Goal: Task Accomplishment & Management: Manage account settings

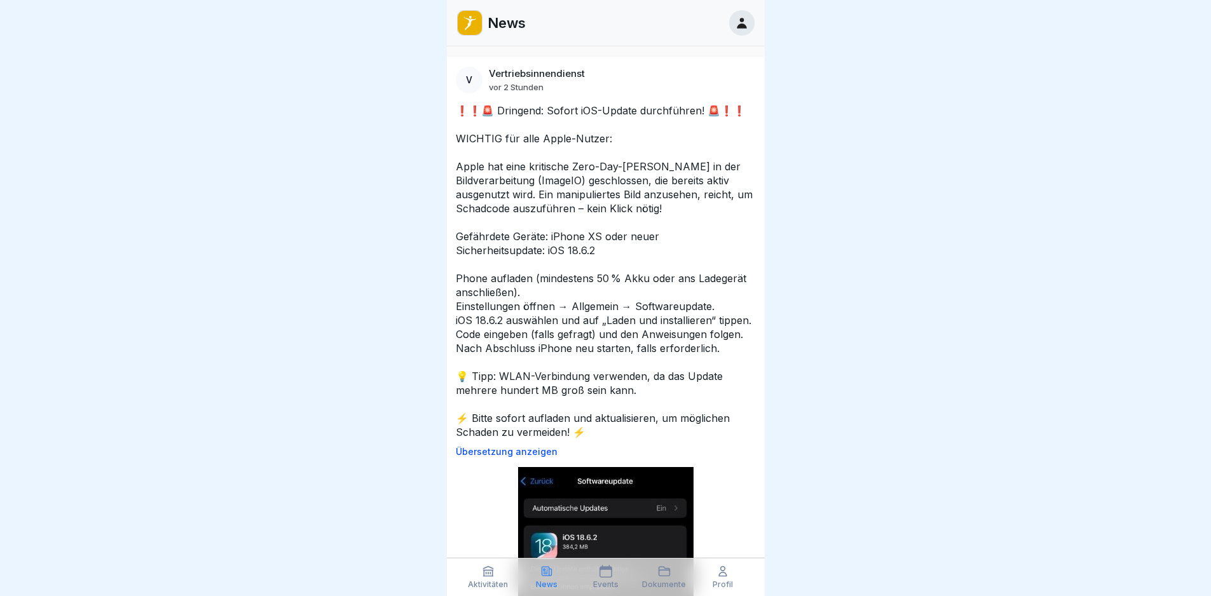
click at [738, 38] on div "News" at bounding box center [606, 23] width 318 height 46
click at [739, 27] on icon at bounding box center [742, 23] width 10 height 11
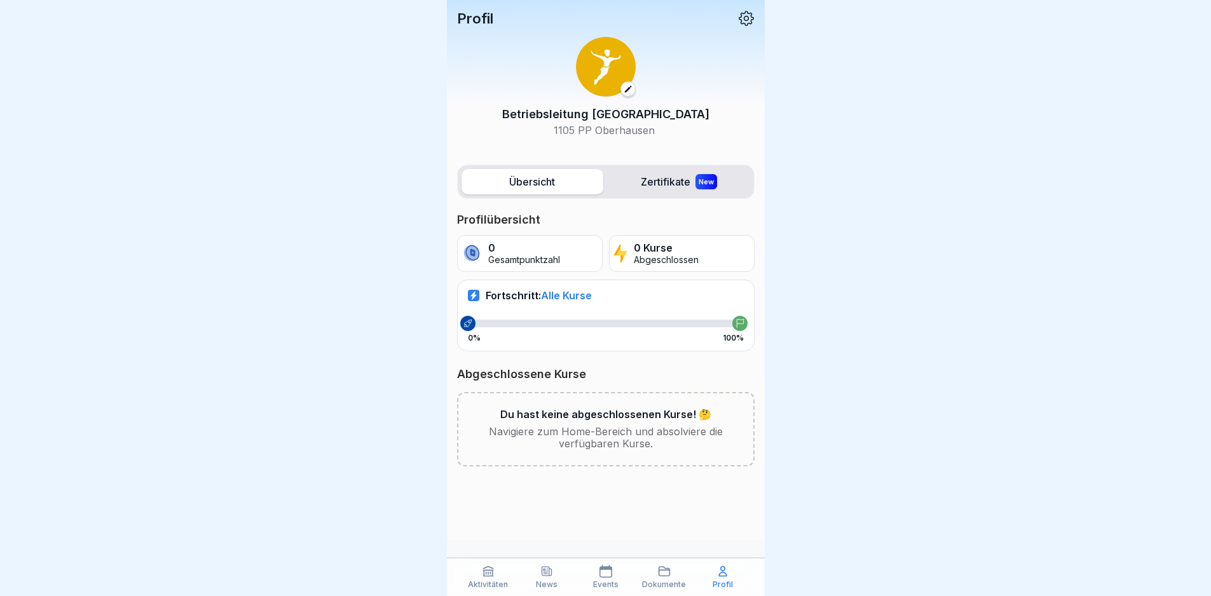
click at [657, 171] on label "Zertifikate New" at bounding box center [679, 181] width 142 height 25
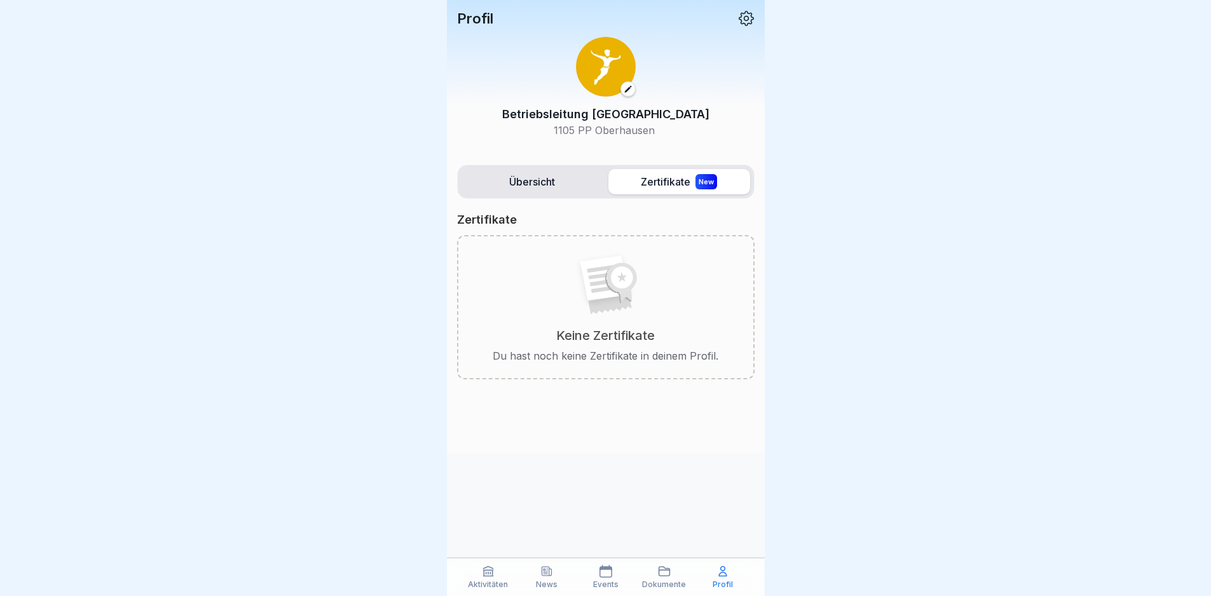
click at [510, 179] on label "Übersicht" at bounding box center [533, 181] width 142 height 25
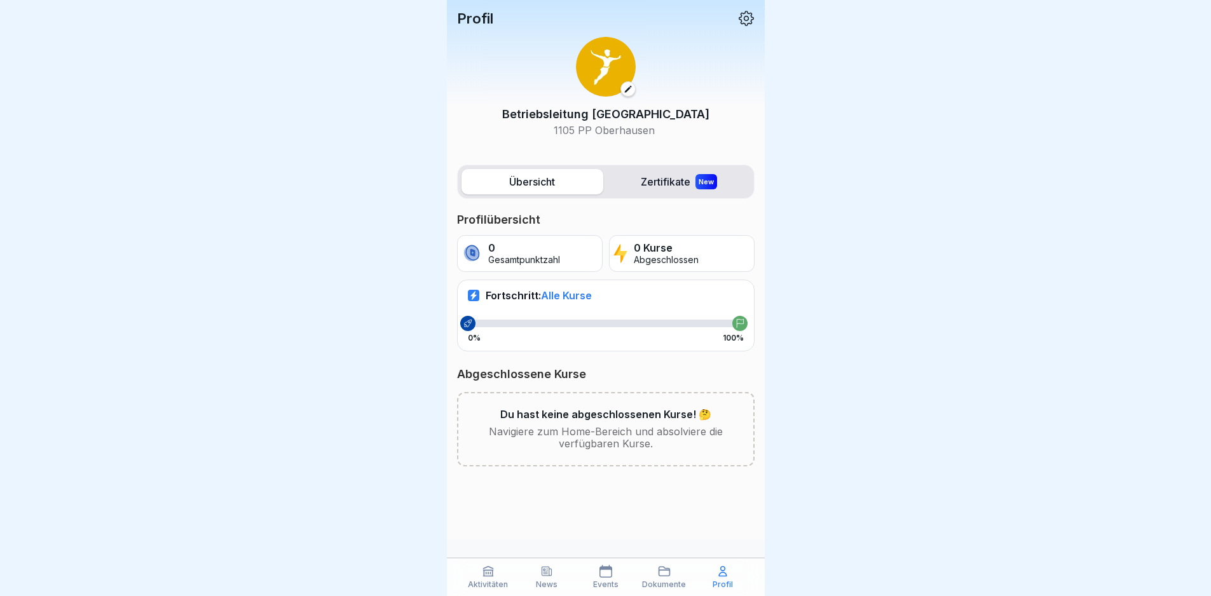
scroll to position [10, 0]
click at [666, 578] on icon at bounding box center [664, 571] width 13 height 13
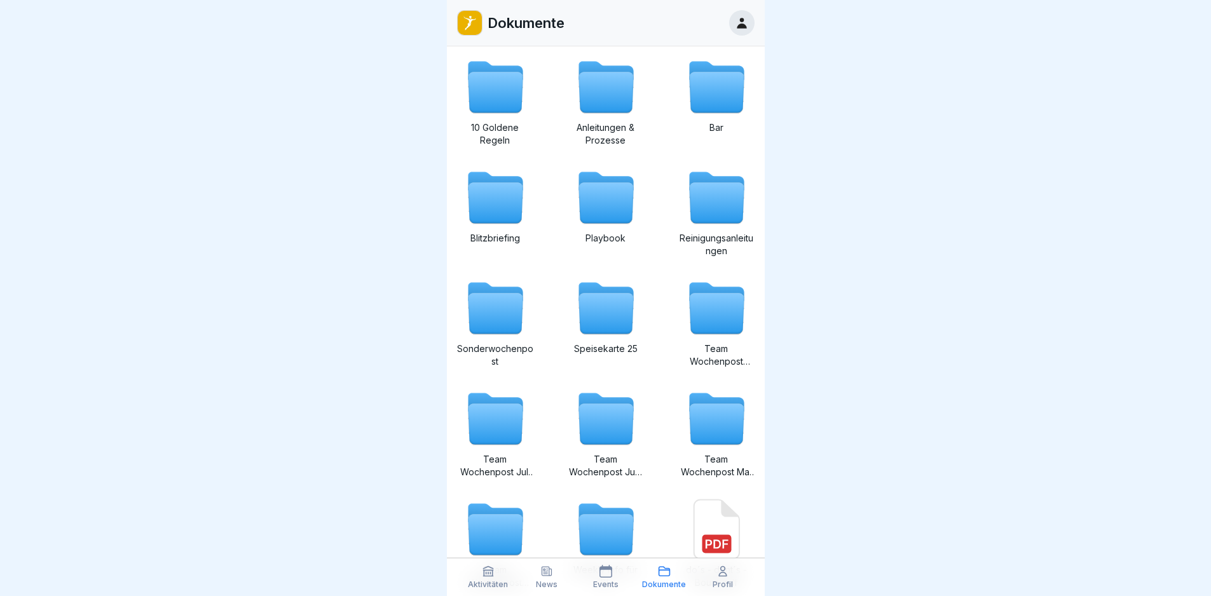
click at [490, 581] on p "Aktivitäten" at bounding box center [488, 584] width 40 height 9
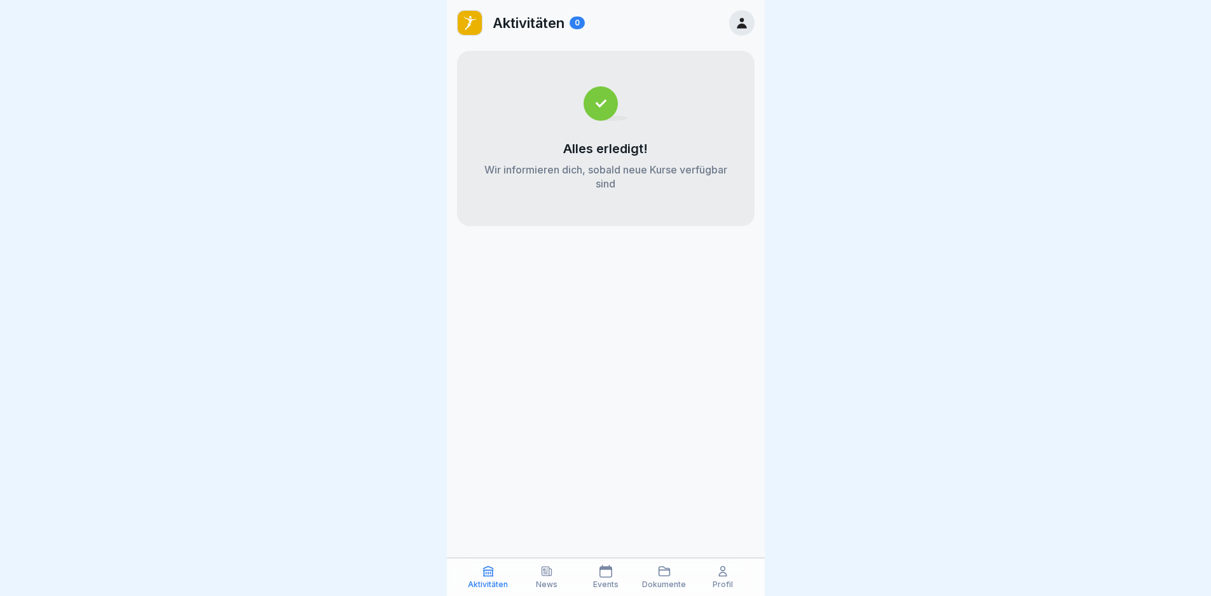
click at [718, 581] on p "Profil" at bounding box center [723, 584] width 20 height 9
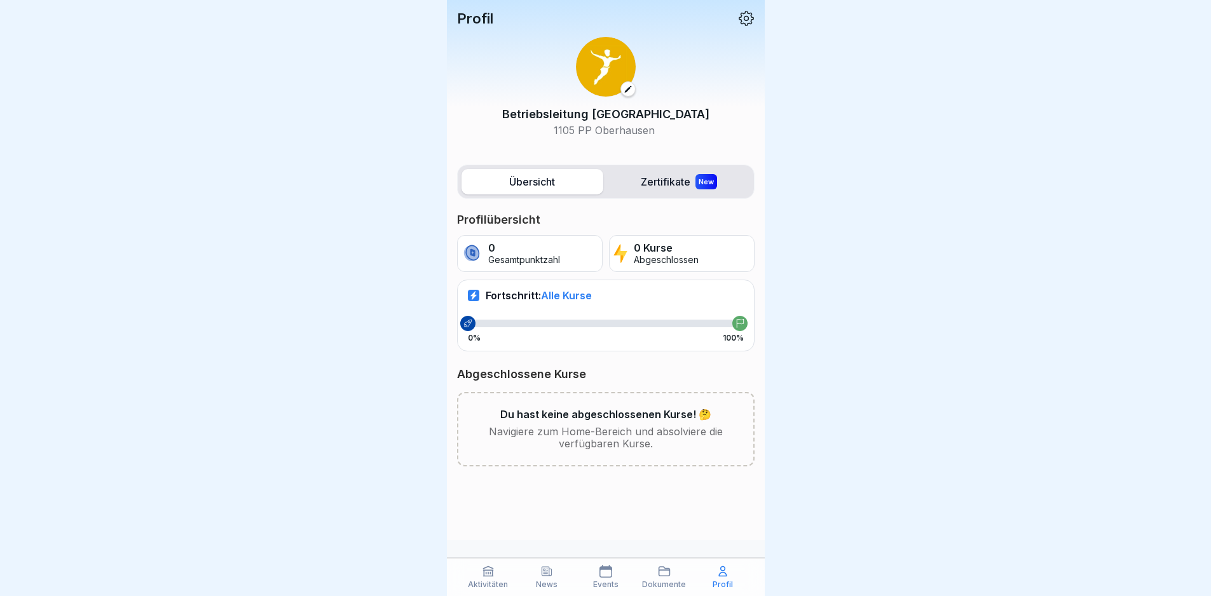
click at [749, 13] on icon at bounding box center [746, 18] width 17 height 17
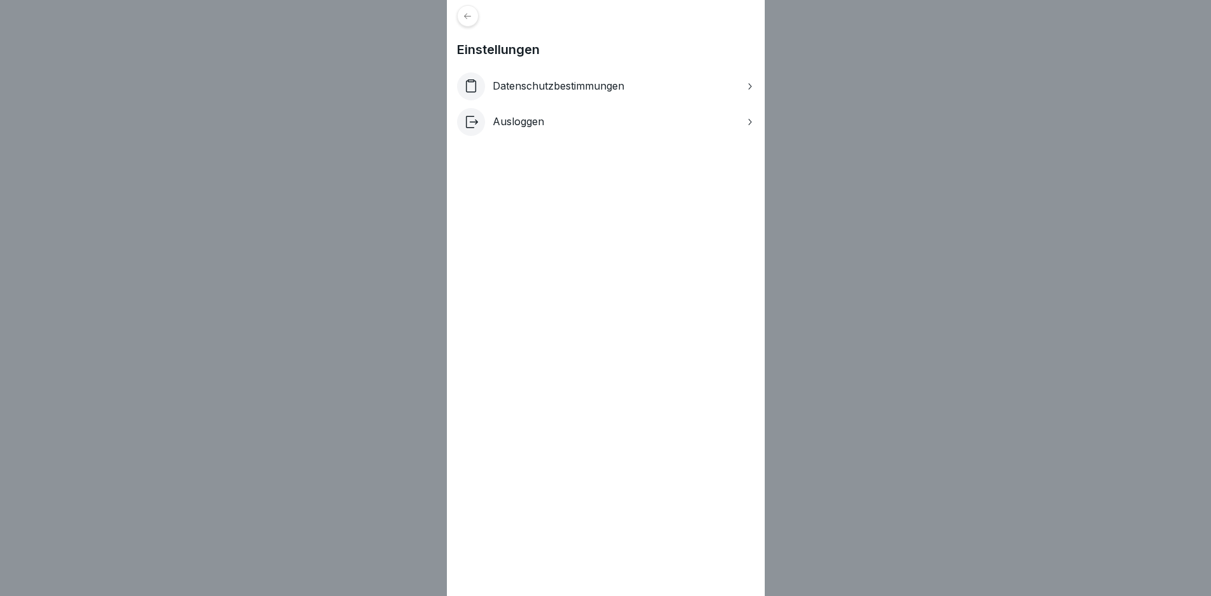
click at [918, 214] on div "Einstellungen Datenschutzbestimmungen Ausloggen" at bounding box center [605, 298] width 1211 height 596
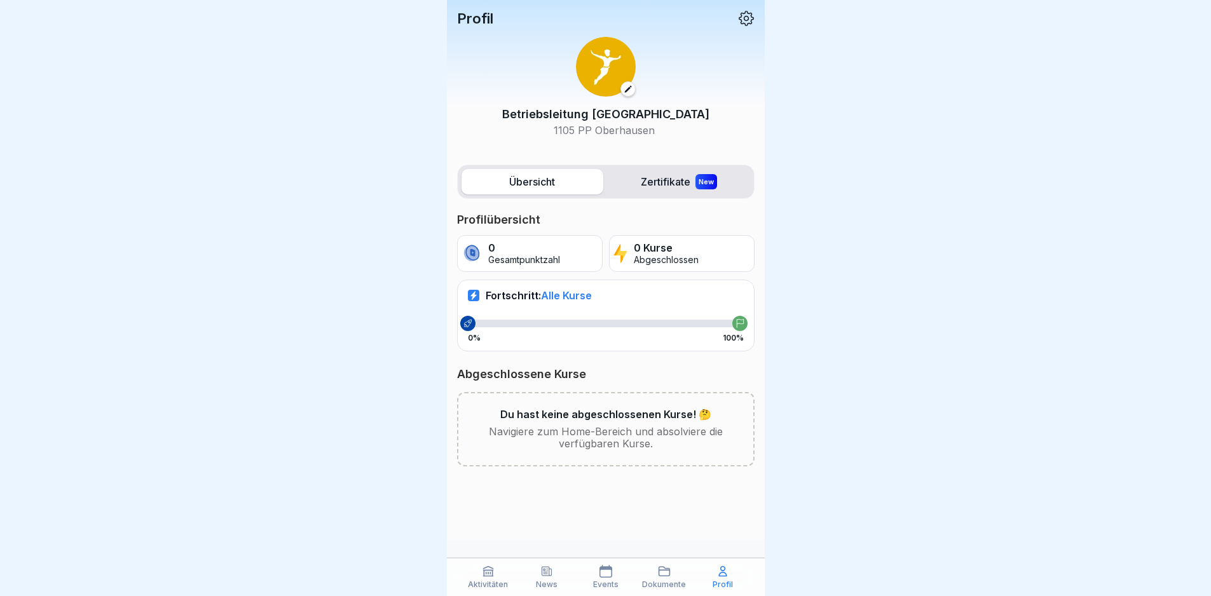
click at [749, 14] on icon at bounding box center [746, 18] width 15 height 15
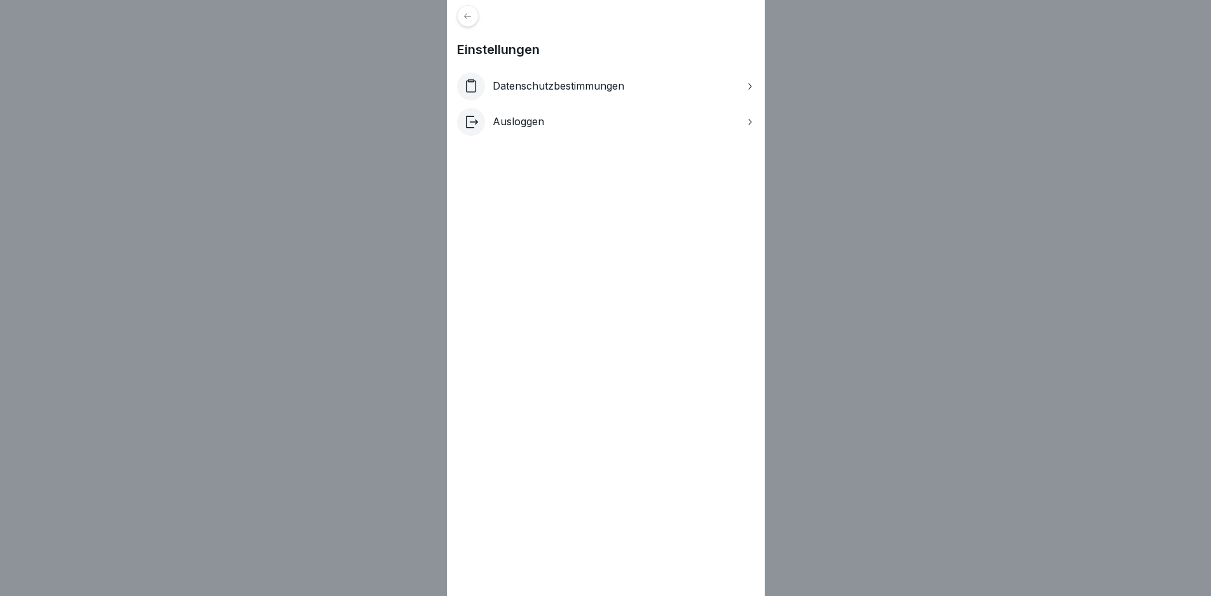
click at [469, 15] on icon at bounding box center [468, 16] width 10 height 10
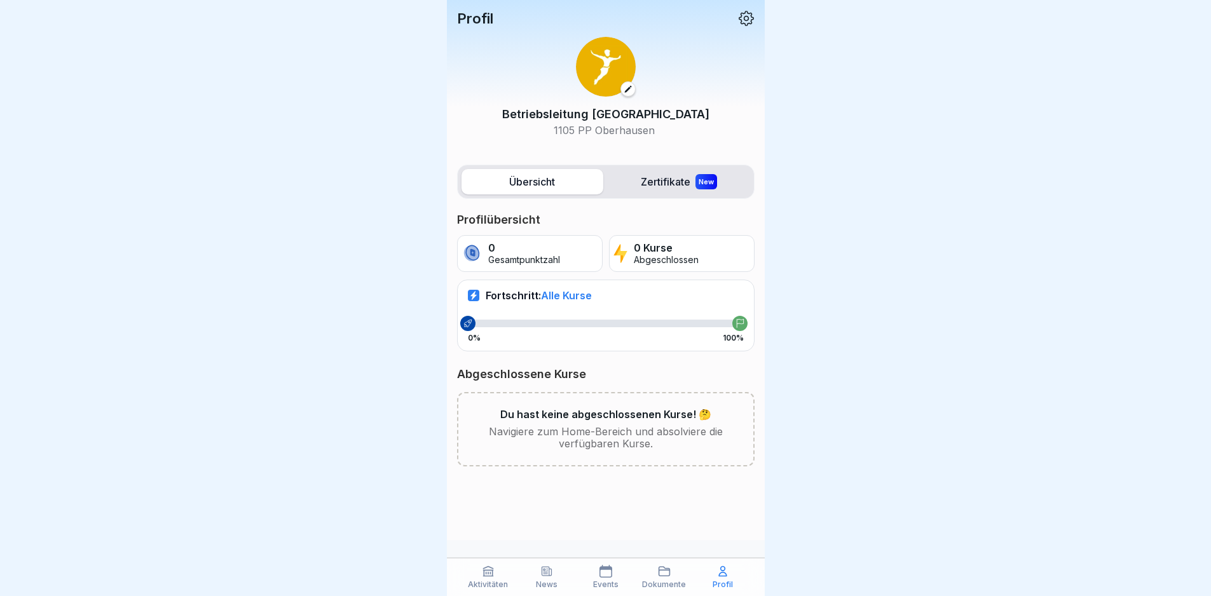
click at [660, 177] on label "Zertifikate New" at bounding box center [679, 181] width 142 height 25
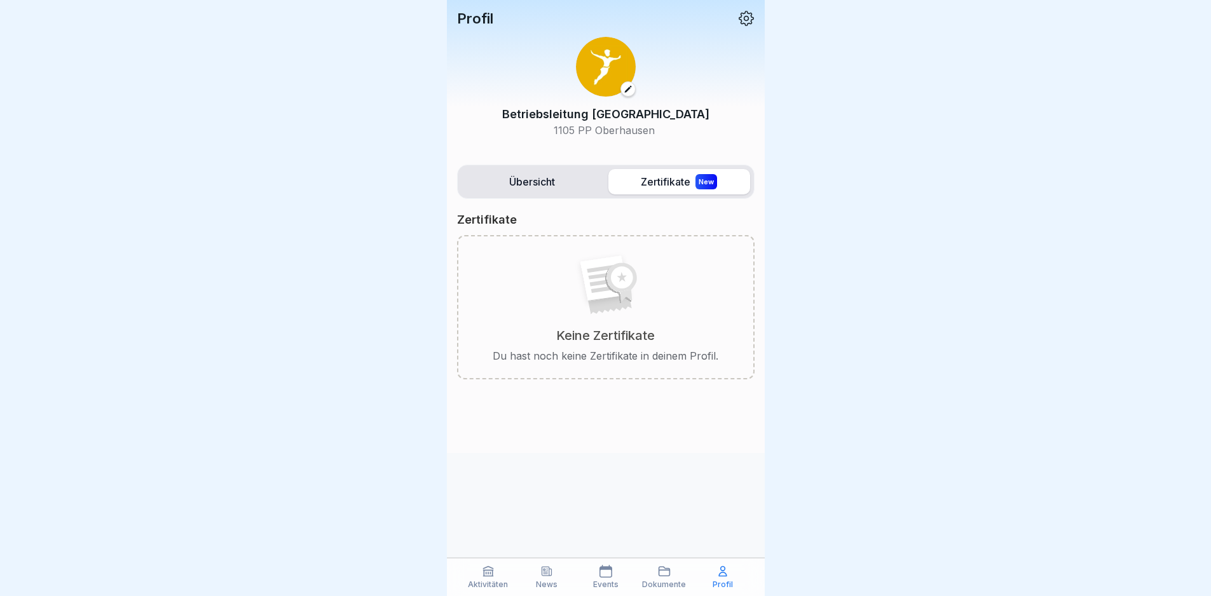
click at [533, 188] on label "Übersicht" at bounding box center [533, 181] width 142 height 25
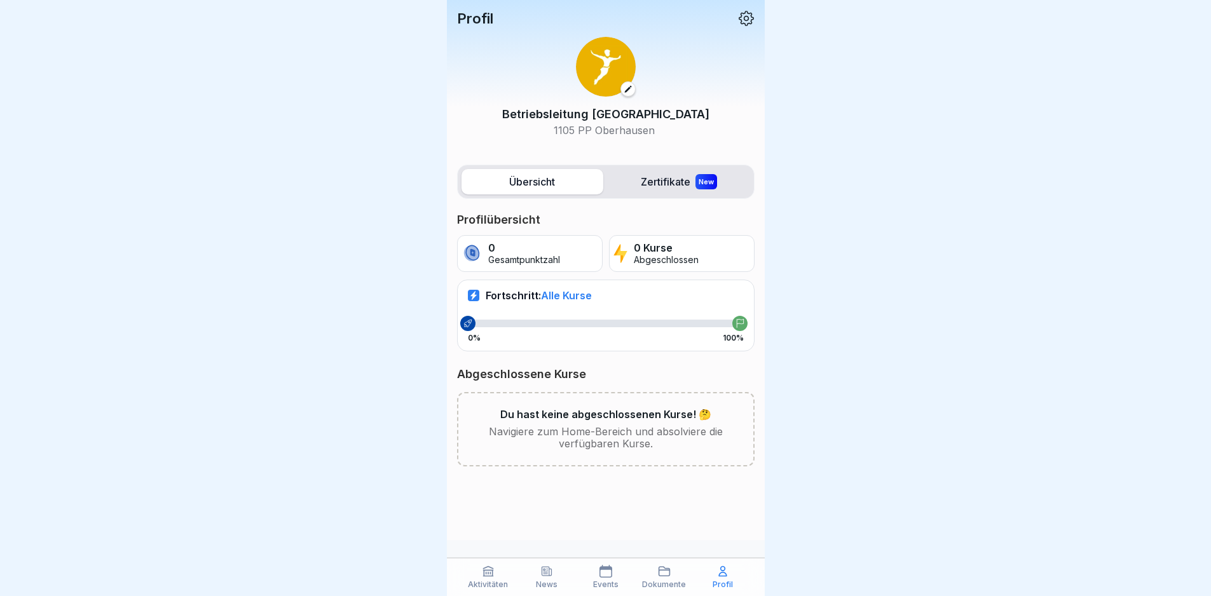
click at [553, 294] on span "Alle Kurse" at bounding box center [566, 295] width 51 height 13
click at [491, 577] on icon at bounding box center [488, 572] width 10 height 10
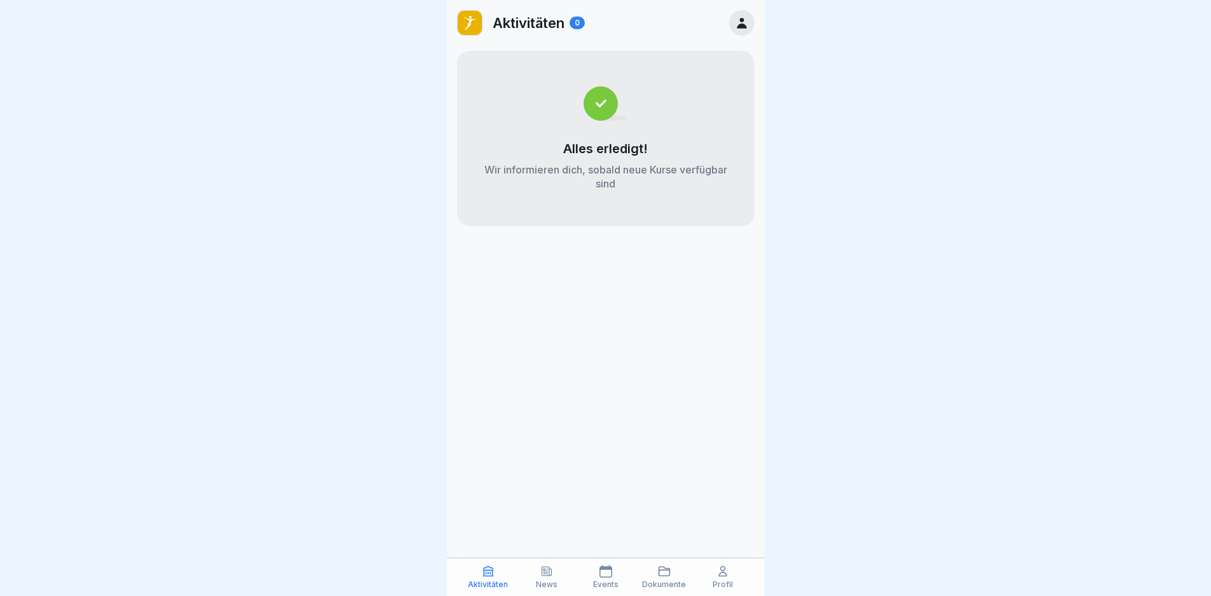
click at [525, 578] on div "News" at bounding box center [547, 577] width 52 height 24
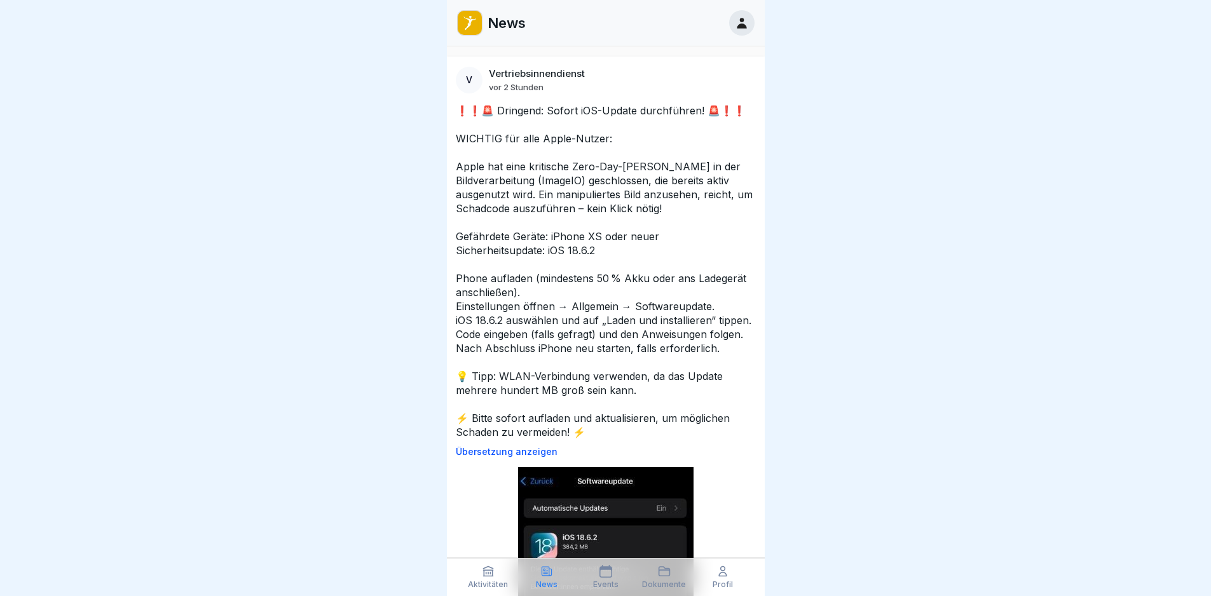
click at [596, 580] on p "Events" at bounding box center [605, 584] width 25 height 9
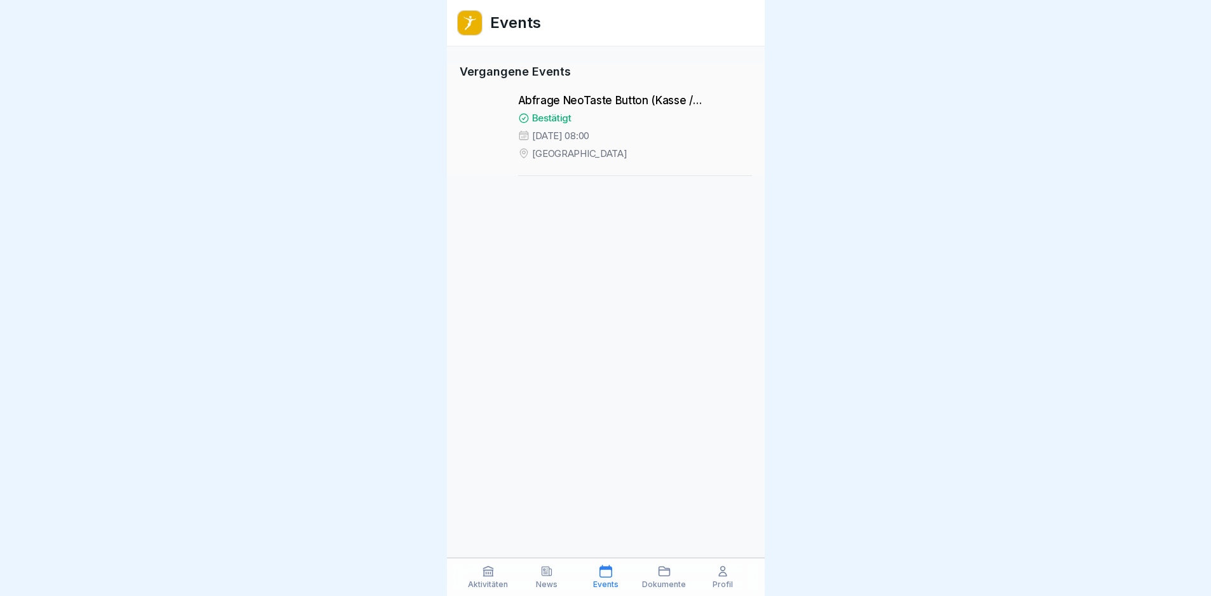
click at [561, 581] on div "News" at bounding box center [547, 577] width 52 height 24
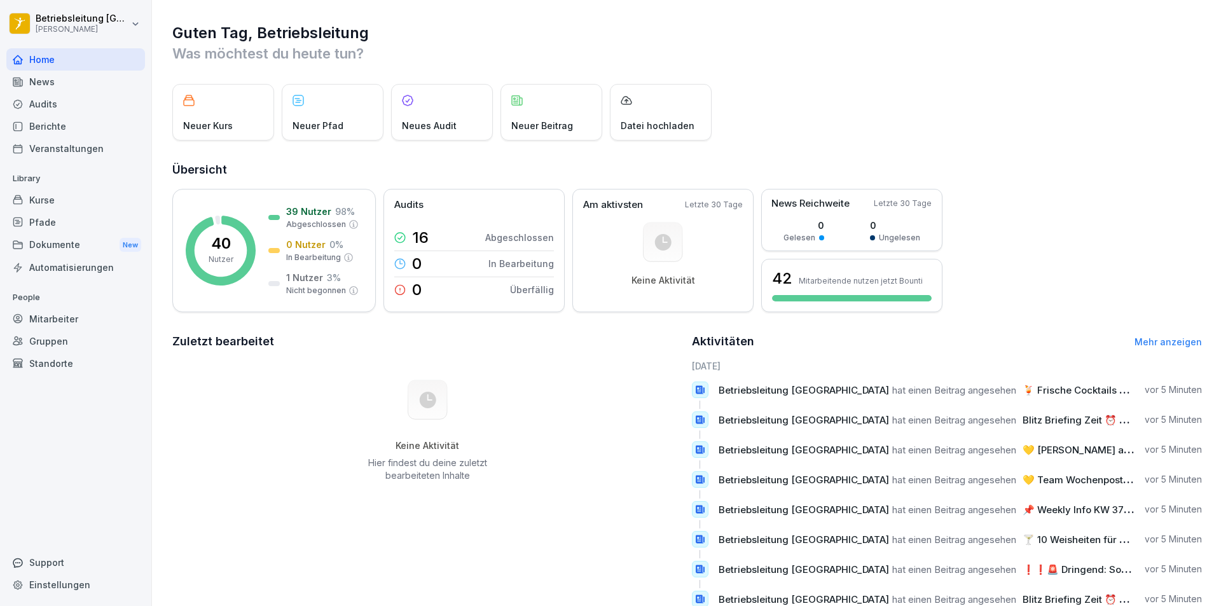
click at [50, 198] on div "Kurse" at bounding box center [75, 200] width 139 height 22
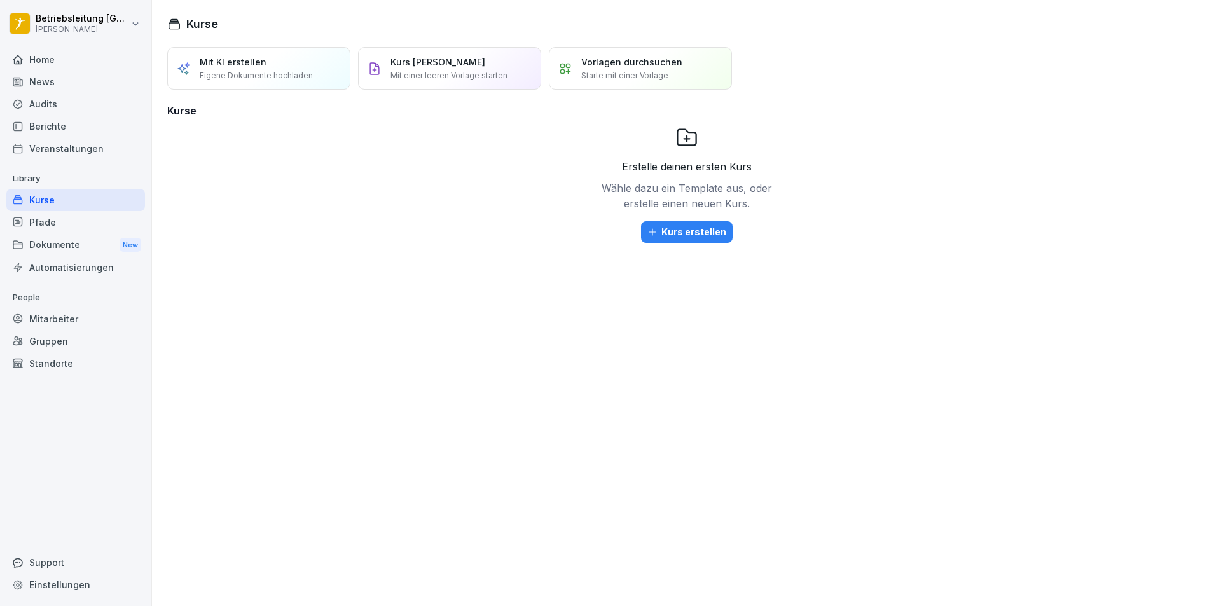
click at [64, 311] on div "Mitarbeiter" at bounding box center [75, 319] width 139 height 22
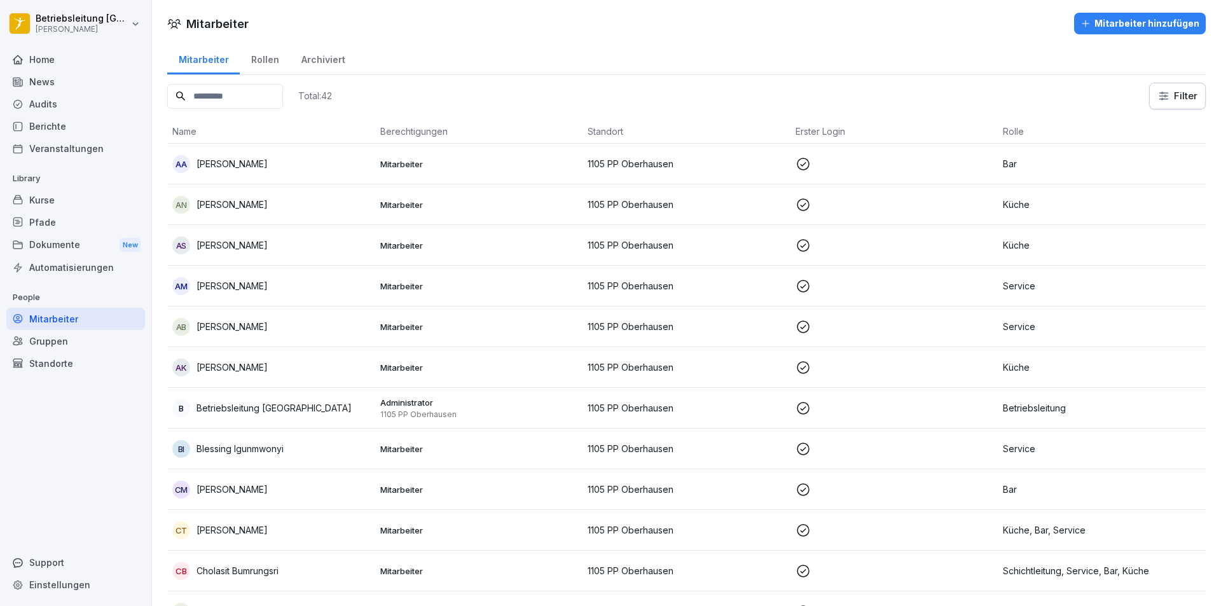
click at [58, 126] on div "Berichte" at bounding box center [75, 126] width 139 height 22
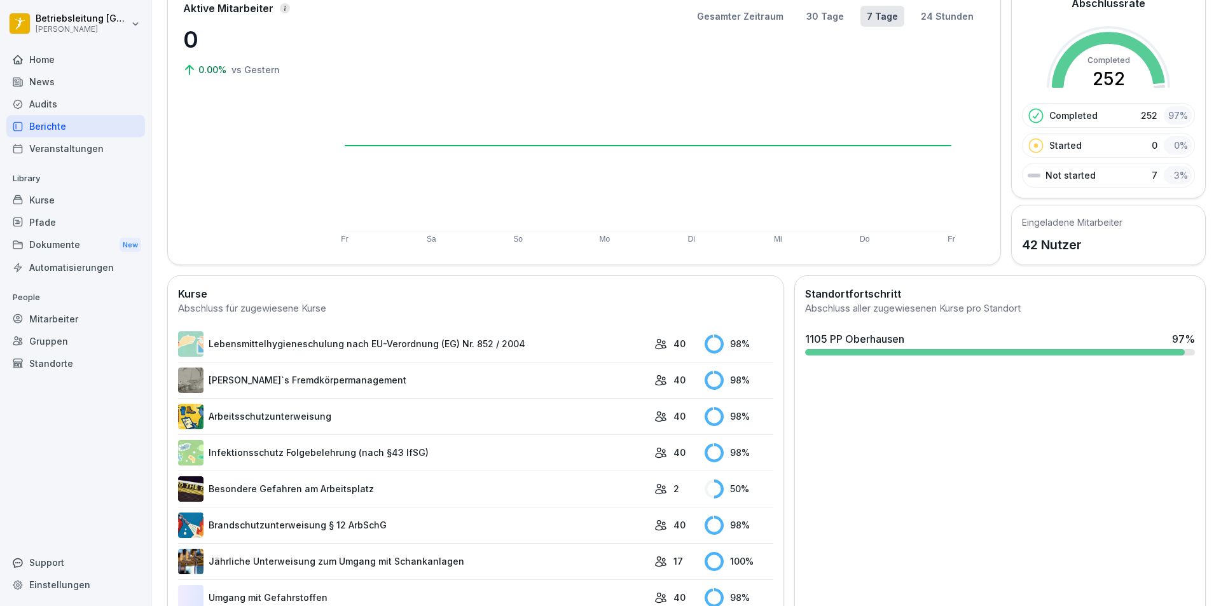
scroll to position [127, 0]
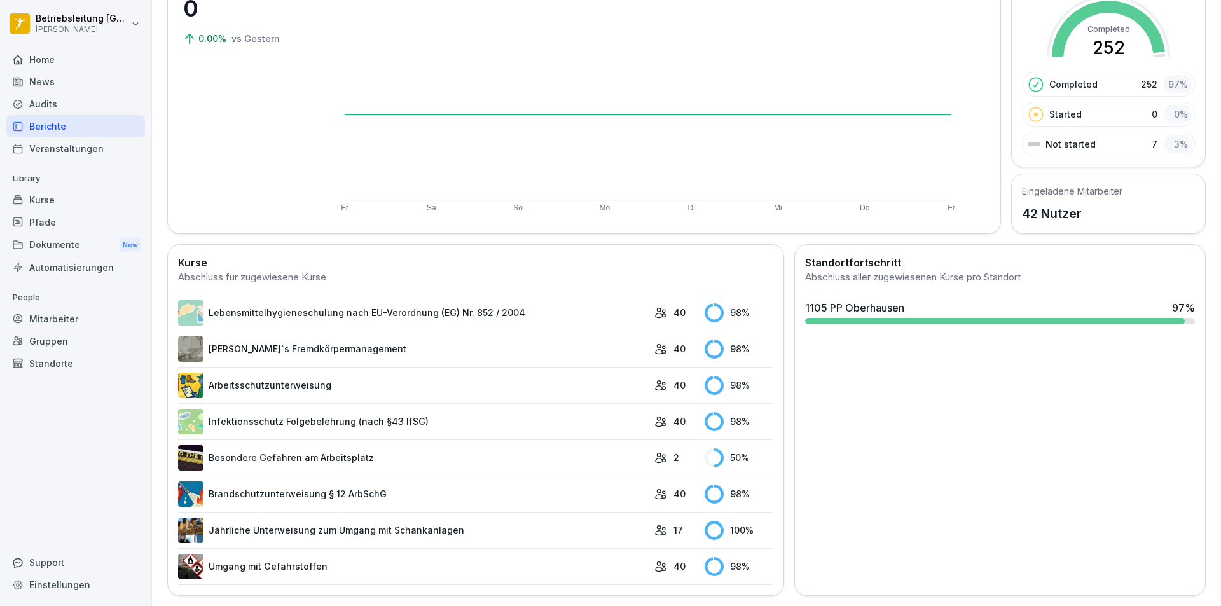
click at [258, 453] on link "Besondere Gefahren am Arbeitsplatz" at bounding box center [413, 457] width 470 height 25
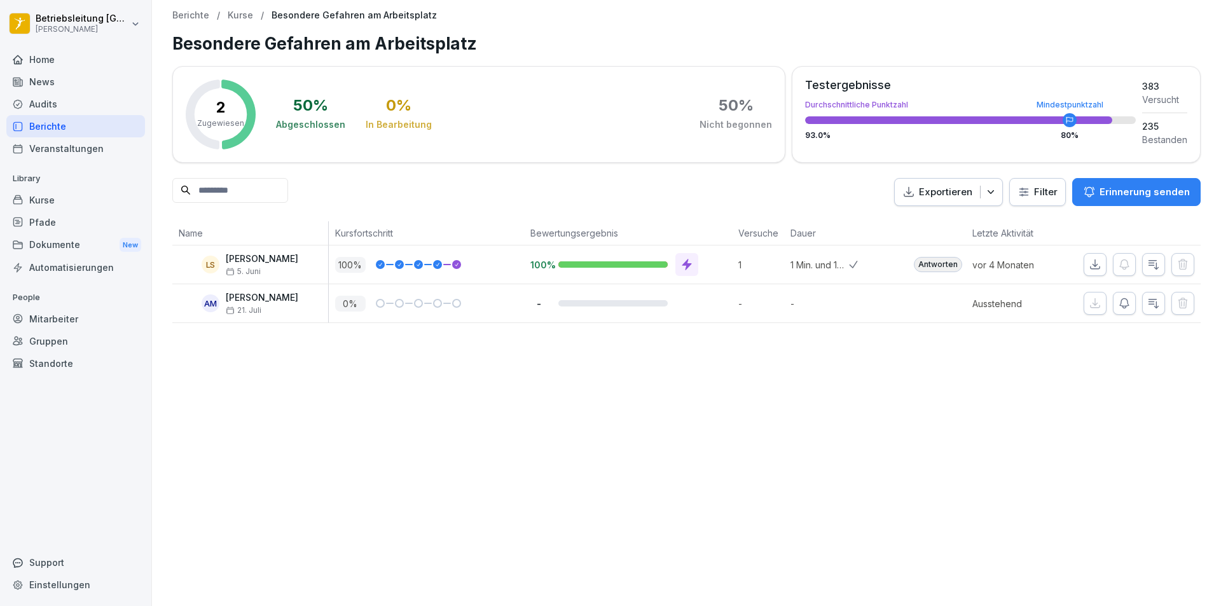
drag, startPoint x: 55, startPoint y: 67, endPoint x: 728, endPoint y: 566, distance: 837.2
click at [728, 566] on div "Berichte / Kurse / Besondere Gefahren am Arbeitsplatz Besondere Gefahren am Arb…" at bounding box center [686, 303] width 1069 height 606
click at [1023, 191] on html "Betriebsleitung [PERSON_NAME] Home News Audits Berichte Veranstaltungen Library…" at bounding box center [610, 303] width 1221 height 606
click at [1024, 190] on html "Betriebsleitung [PERSON_NAME] Home News Audits Berichte Veranstaltungen Library…" at bounding box center [610, 303] width 1221 height 606
click at [987, 193] on icon "button" at bounding box center [990, 192] width 6 height 4
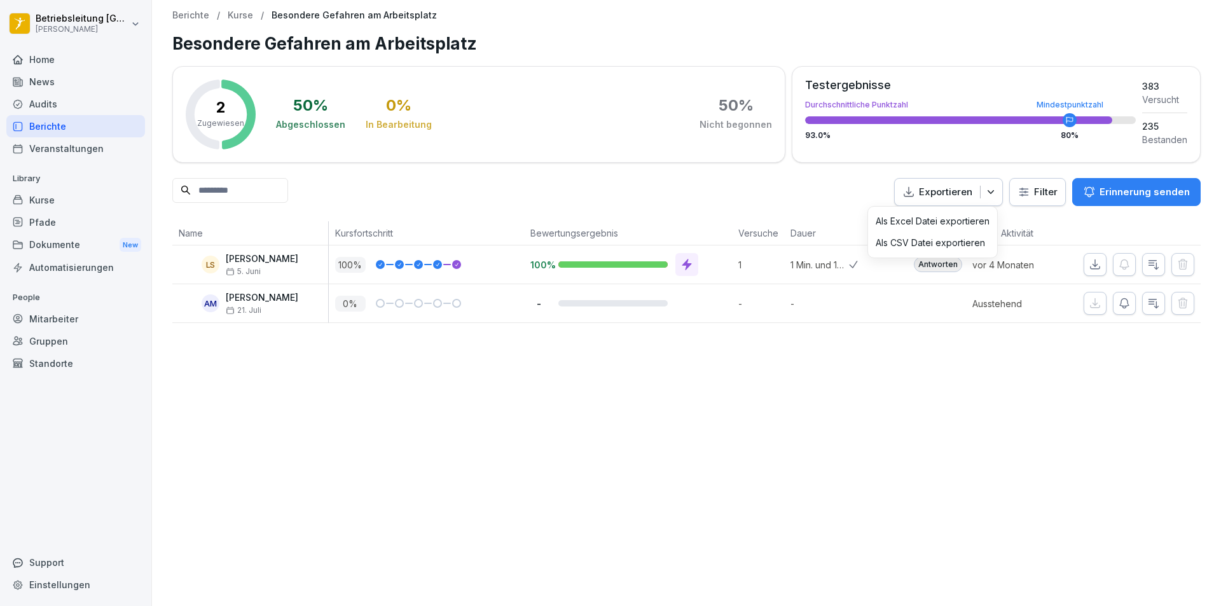
click at [938, 224] on p "Als Excel Datei exportieren" at bounding box center [932, 221] width 114 height 11
click at [57, 132] on div "Berichte" at bounding box center [75, 126] width 139 height 22
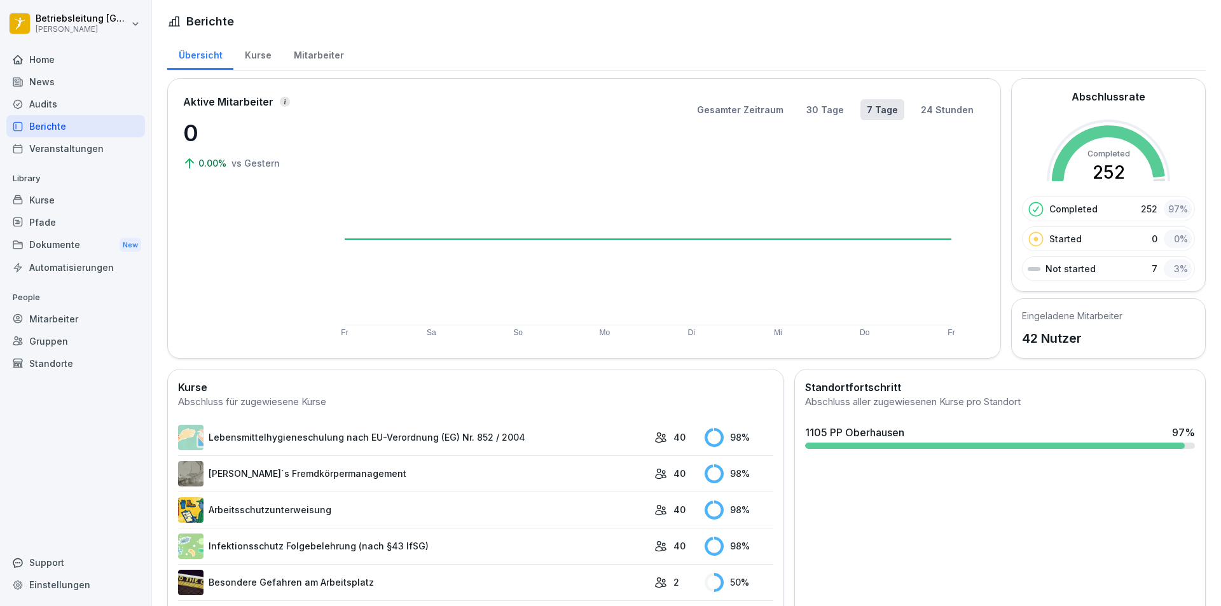
click at [259, 55] on div "Kurse" at bounding box center [257, 54] width 49 height 32
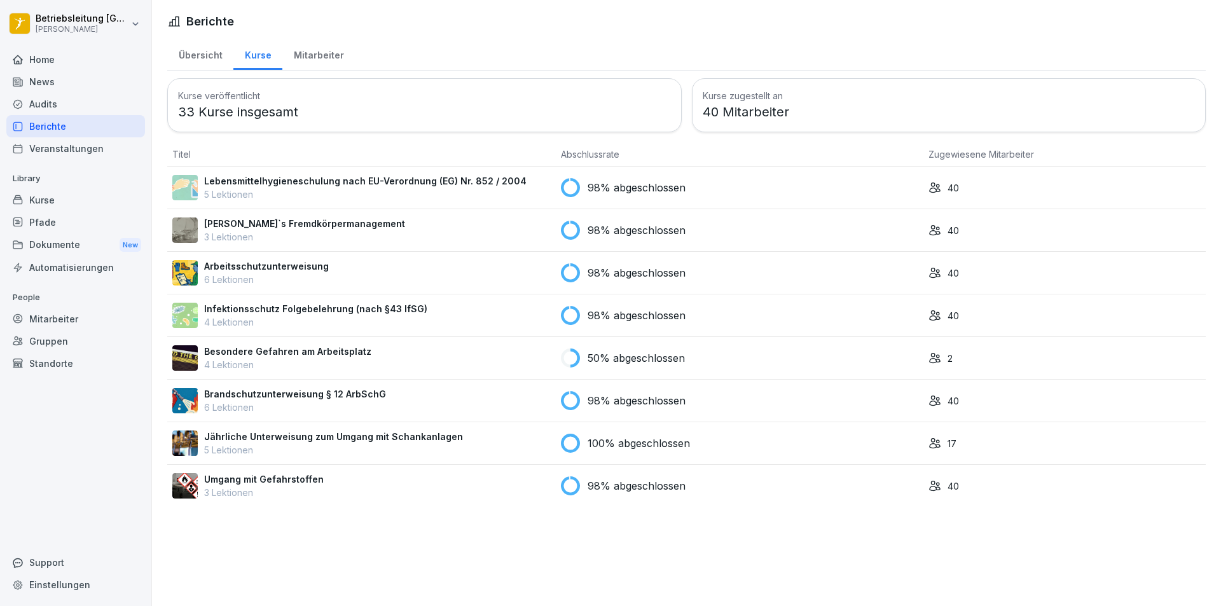
click at [327, 57] on div "Mitarbeiter" at bounding box center [318, 54] width 72 height 32
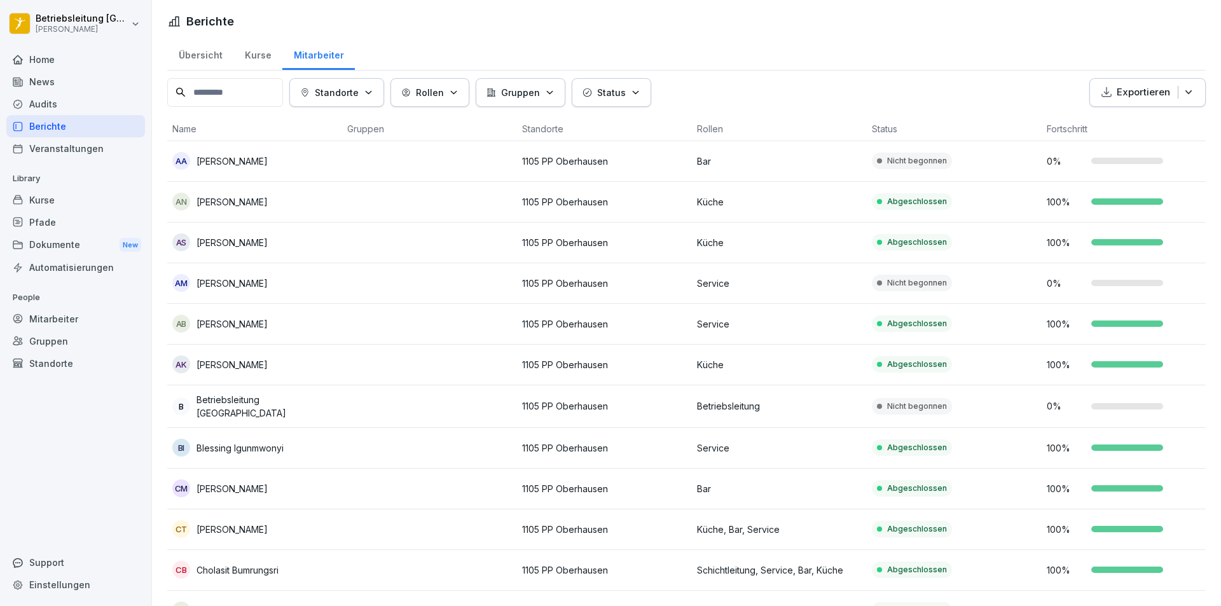
click at [1134, 93] on p "Exportieren" at bounding box center [1142, 92] width 53 height 15
click at [1139, 144] on p "Als CSV Datei exportieren" at bounding box center [1129, 143] width 109 height 11
click at [1116, 88] on p "Exportieren" at bounding box center [1142, 92] width 53 height 15
click at [718, 84] on div "Standorte Rollen Gruppen Status Exportieren" at bounding box center [686, 92] width 1038 height 29
click at [890, 198] on p "Abgeschlossen" at bounding box center [917, 201] width 60 height 11
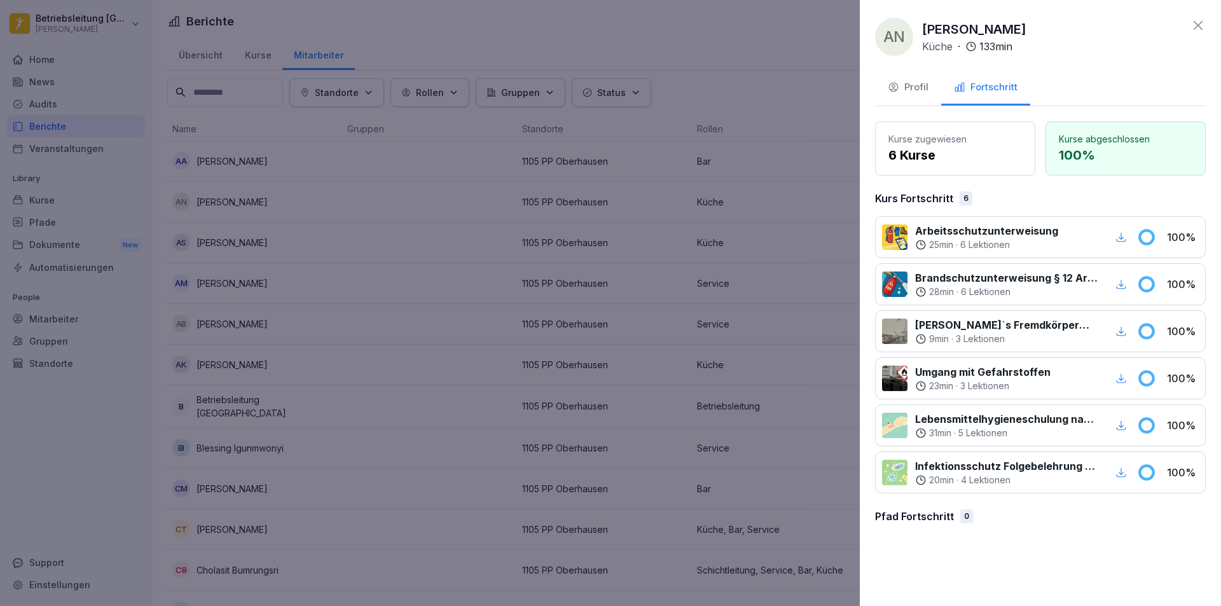
click at [1116, 235] on icon "button" at bounding box center [1120, 236] width 11 height 11
click at [1198, 14] on div "AN [PERSON_NAME] · 133 min Profil Fortschritt Kurse zugewiesen 6 Kurse Kurse ab…" at bounding box center [1040, 303] width 361 height 606
click at [1191, 34] on div "AN [PERSON_NAME] · 133 min" at bounding box center [1040, 37] width 331 height 38
click at [1196, 29] on icon at bounding box center [1197, 25] width 15 height 15
